Goal: Task Accomplishment & Management: Complete application form

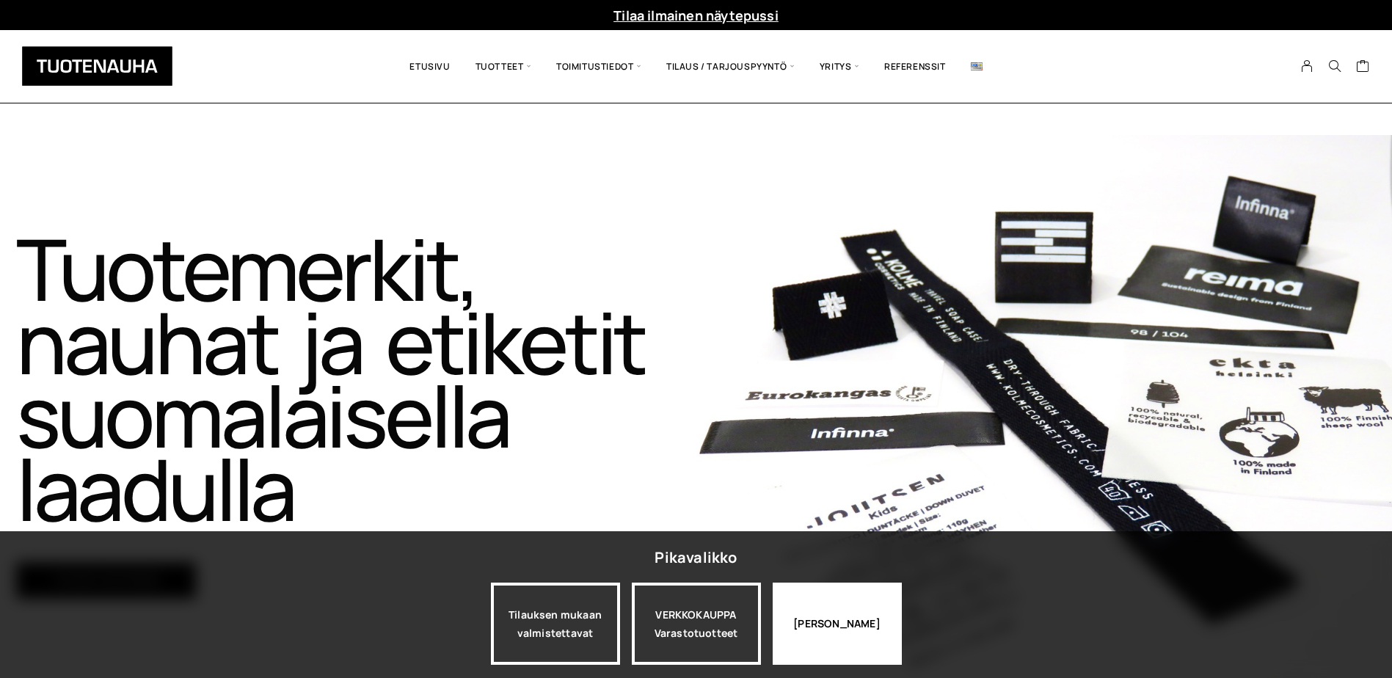
click at [863, 623] on div "Jatka katselua" at bounding box center [837, 624] width 129 height 82
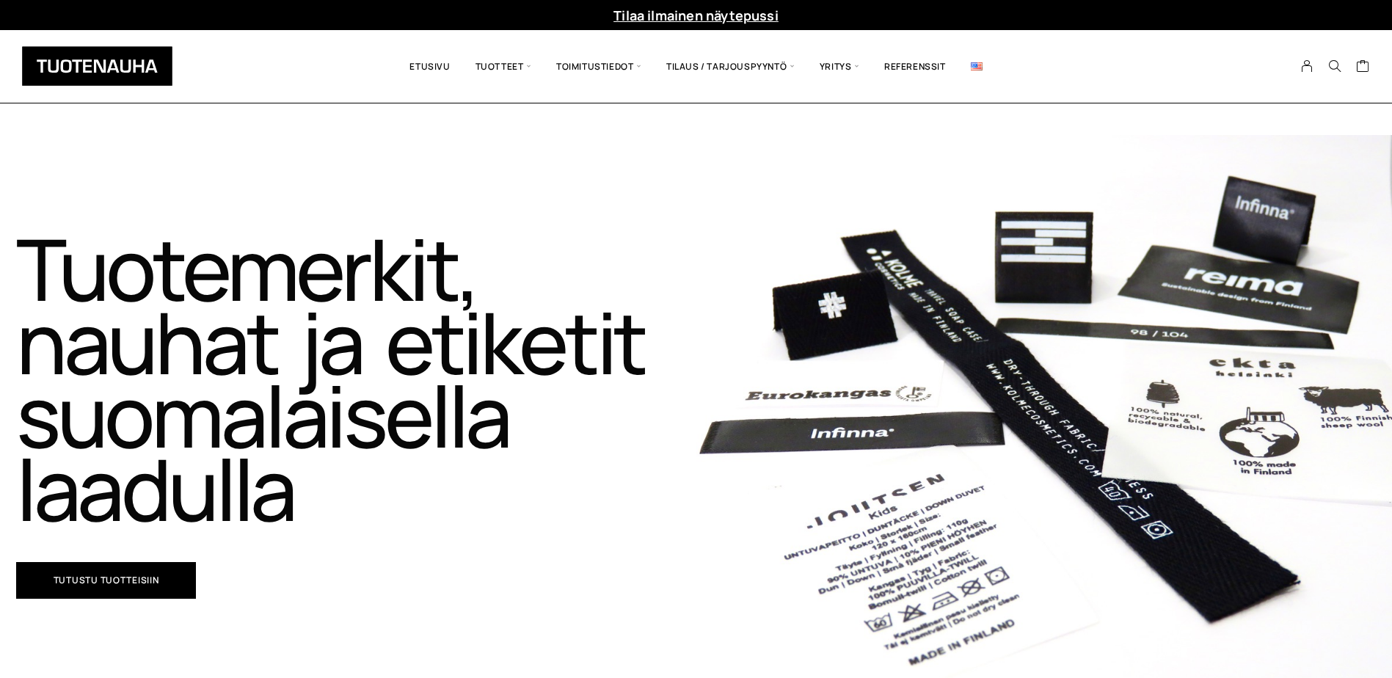
click at [727, 17] on link "Tilaa ilmainen näytepussi" at bounding box center [695, 16] width 165 height 18
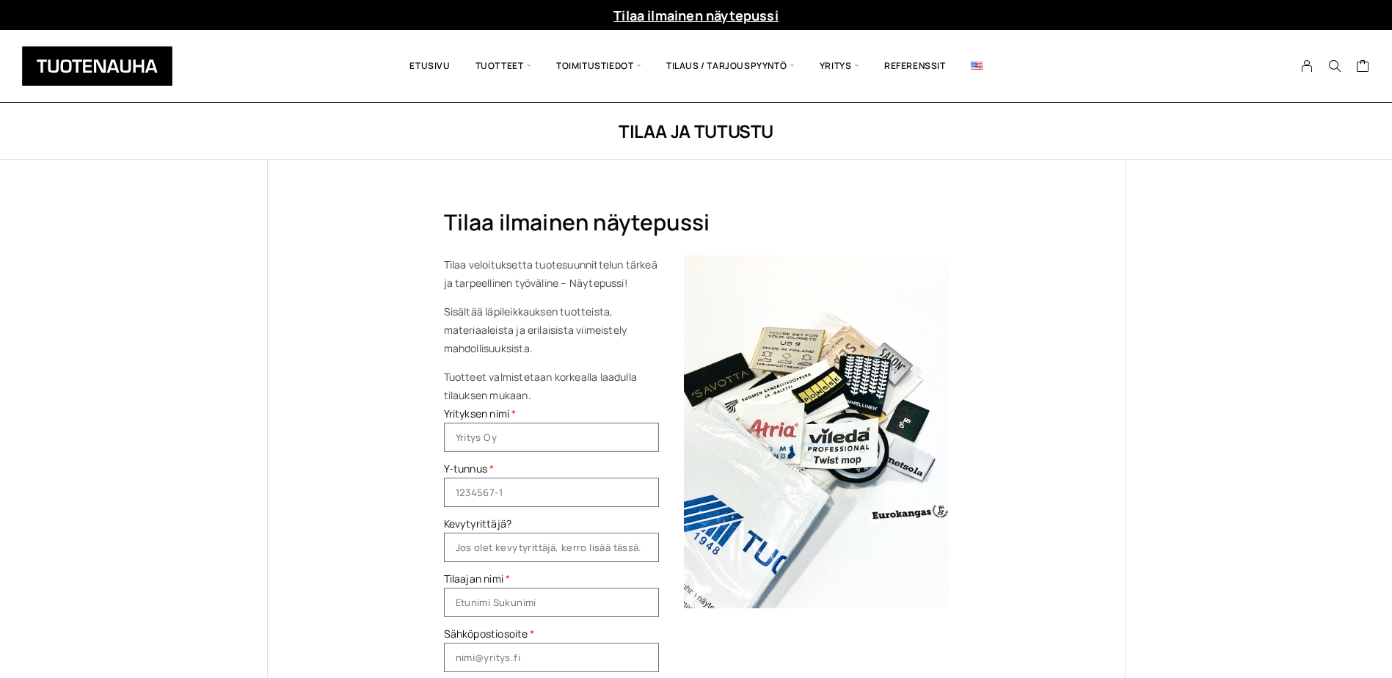
click at [547, 437] on input "Yrityksen nimi" at bounding box center [551, 437] width 215 height 29
type input "Veskins Design oy"
click at [508, 498] on input "Y-tunnus" at bounding box center [551, 492] width 215 height 29
type input "3482176-3"
click at [573, 600] on input "Tilaajan nimi" at bounding box center [551, 602] width 215 height 29
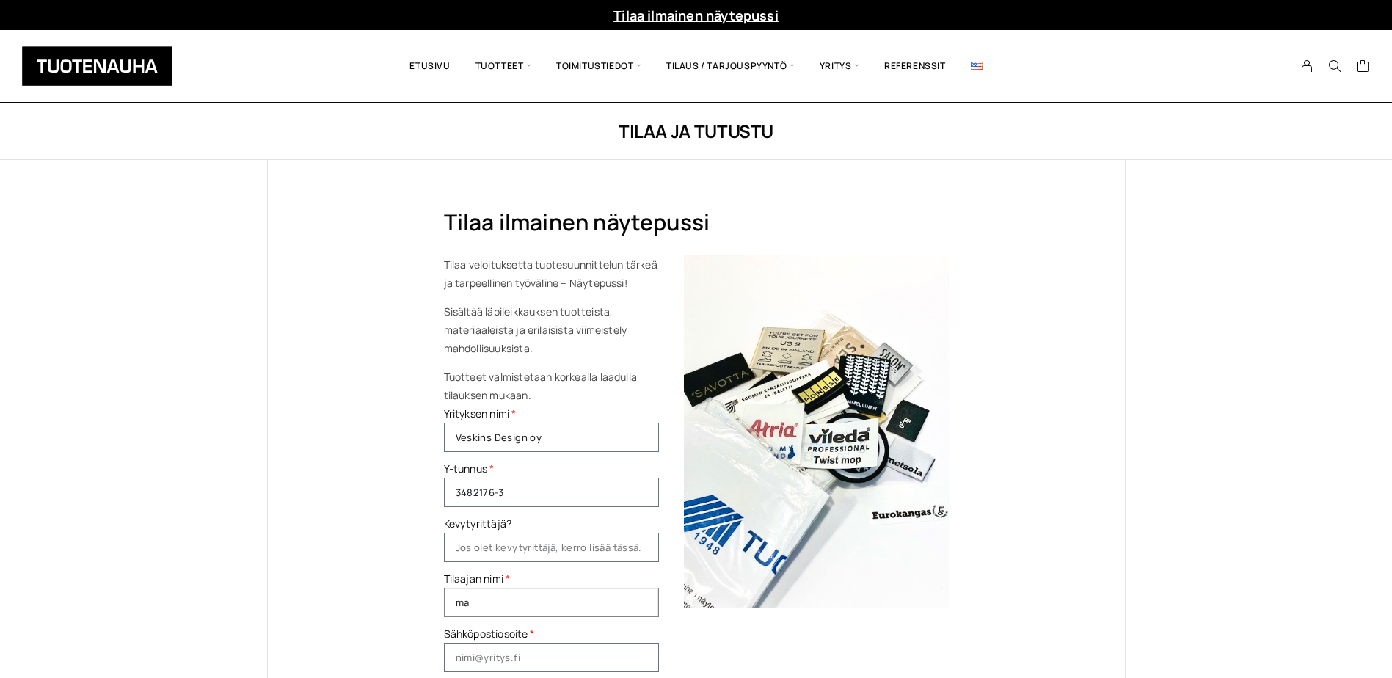
type input "m"
type input "[PERSON_NAME]"
click at [569, 655] on input "Sähköpostiosoite" at bounding box center [551, 657] width 215 height 29
type input "[EMAIL_ADDRESS][DOMAIN_NAME]"
click at [314, 586] on div "Tilaa ilmainen näytepussi Tilaa veloituksetta tuotesuunnittelun tärkeä ja tarpe…" at bounding box center [696, 537] width 857 height 755
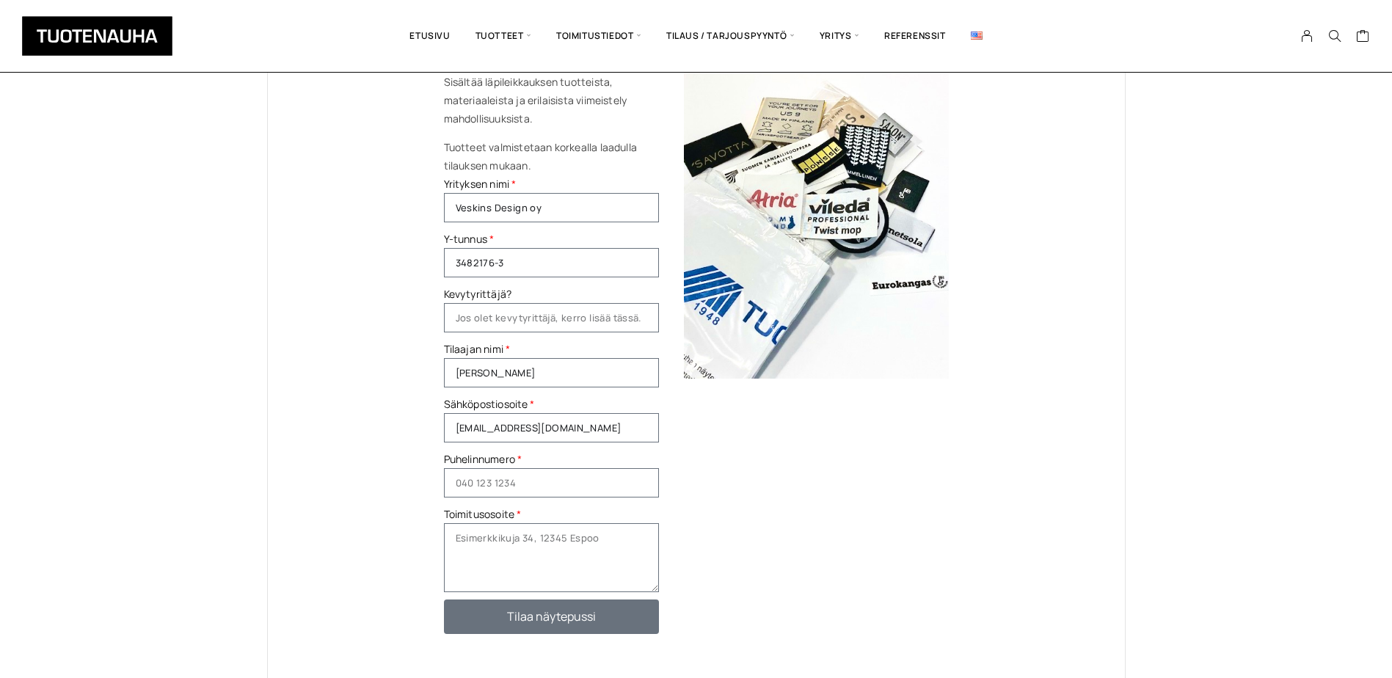
scroll to position [220, 0]
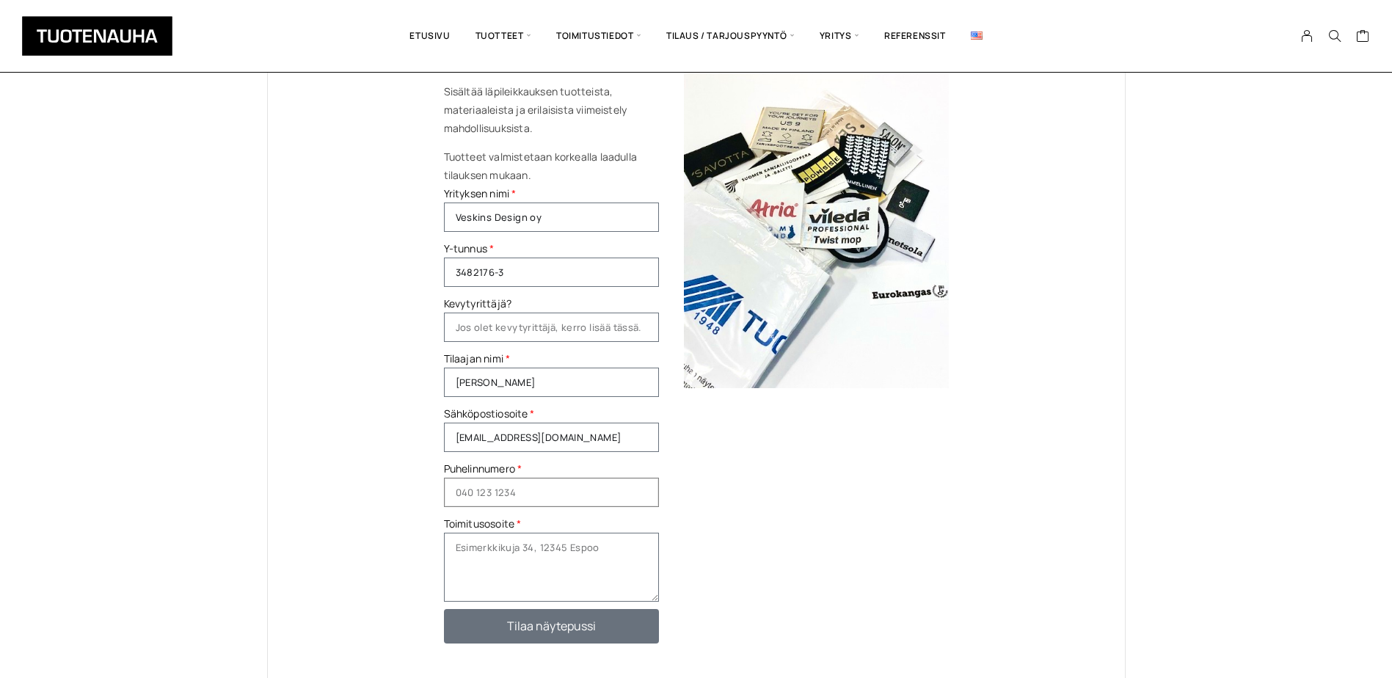
click at [489, 491] on input "Puhelinnumero" at bounding box center [551, 492] width 215 height 29
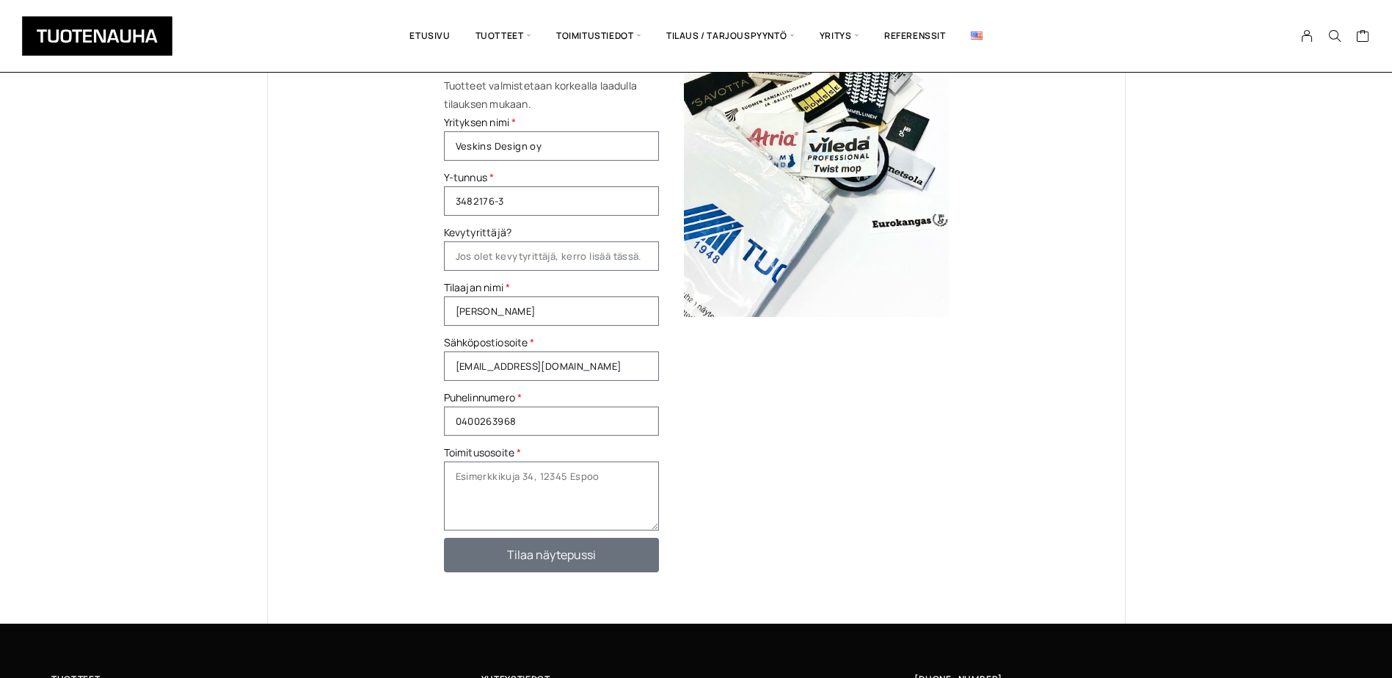
scroll to position [294, 0]
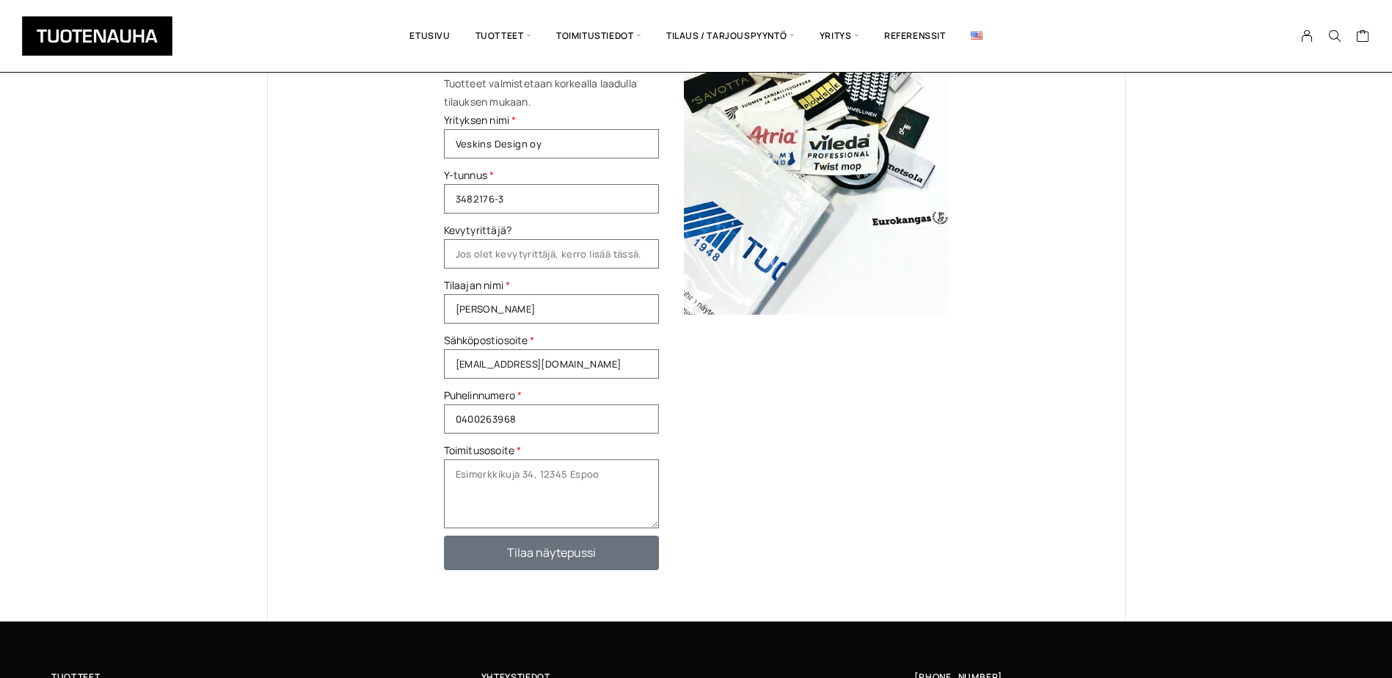
type input "0400263968"
click at [500, 476] on textarea "Toimitusosoite" at bounding box center [551, 493] width 215 height 69
type textarea "Kitarakuja 9 Vantaa 01390"
click at [608, 558] on span "Tilaa näytepussi" at bounding box center [551, 553] width 171 height 12
